Goal: Find specific page/section: Find specific page/section

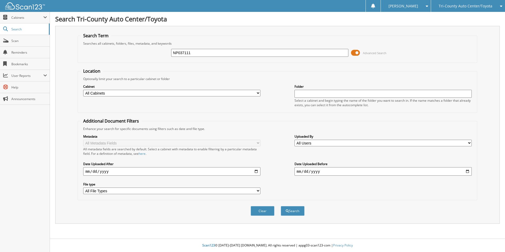
type input "NP037111"
click at [358, 50] on span at bounding box center [355, 53] width 9 height 8
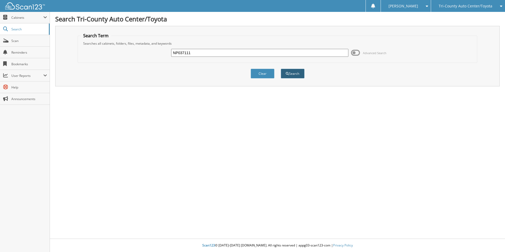
click at [291, 73] on button "Search" at bounding box center [293, 74] width 24 height 10
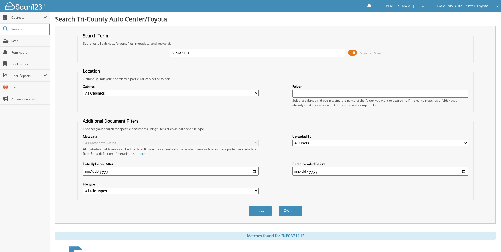
scroll to position [73, 0]
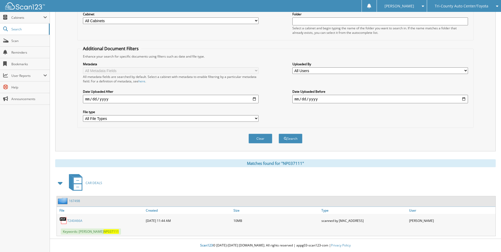
click at [79, 220] on link "T240466A" at bounding box center [74, 220] width 15 height 4
